Goal: Task Accomplishment & Management: Use online tool/utility

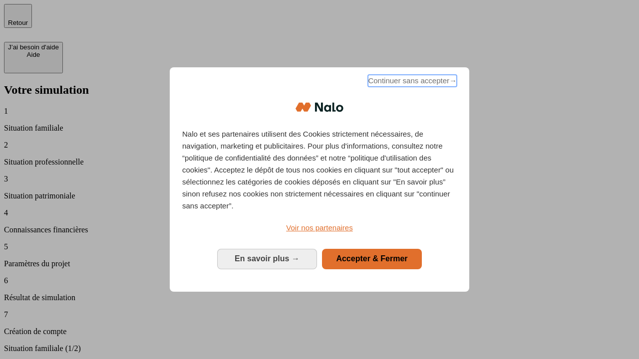
click at [411, 82] on span "Continuer sans accepter →" at bounding box center [412, 81] width 89 height 12
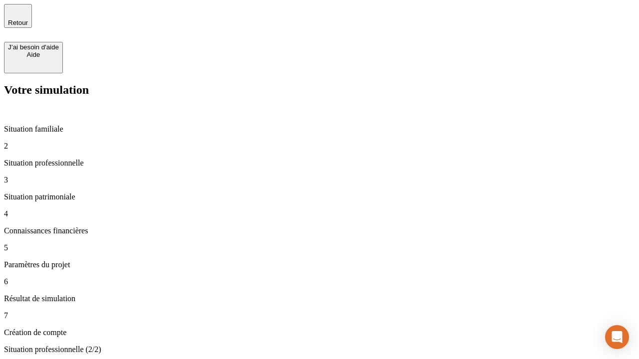
type input "30 000"
type input "1 000"
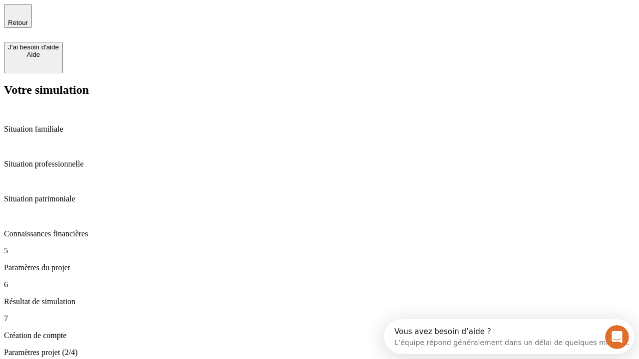
type input "40"
type input "64"
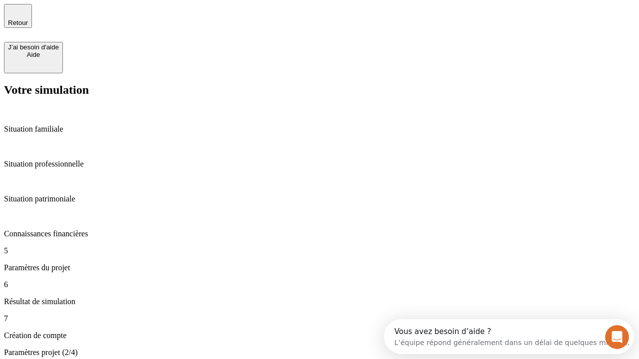
type input "200 000"
type input "640"
